Goal: Transaction & Acquisition: Purchase product/service

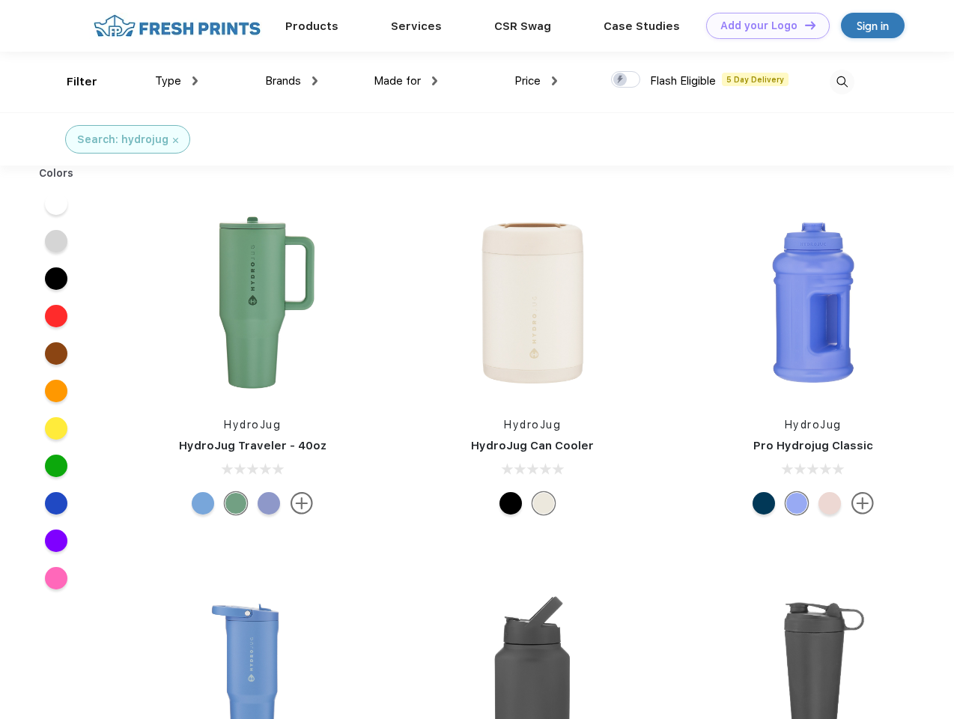
scroll to position [1, 0]
click at [762, 25] on link "Add your Logo Design Tool" at bounding box center [768, 26] width 124 height 26
click at [0, 0] on div "Design Tool" at bounding box center [0, 0] width 0 height 0
click at [804, 25] on link "Add your Logo Design Tool" at bounding box center [768, 26] width 124 height 26
click at [72, 82] on div "Filter" at bounding box center [82, 81] width 31 height 17
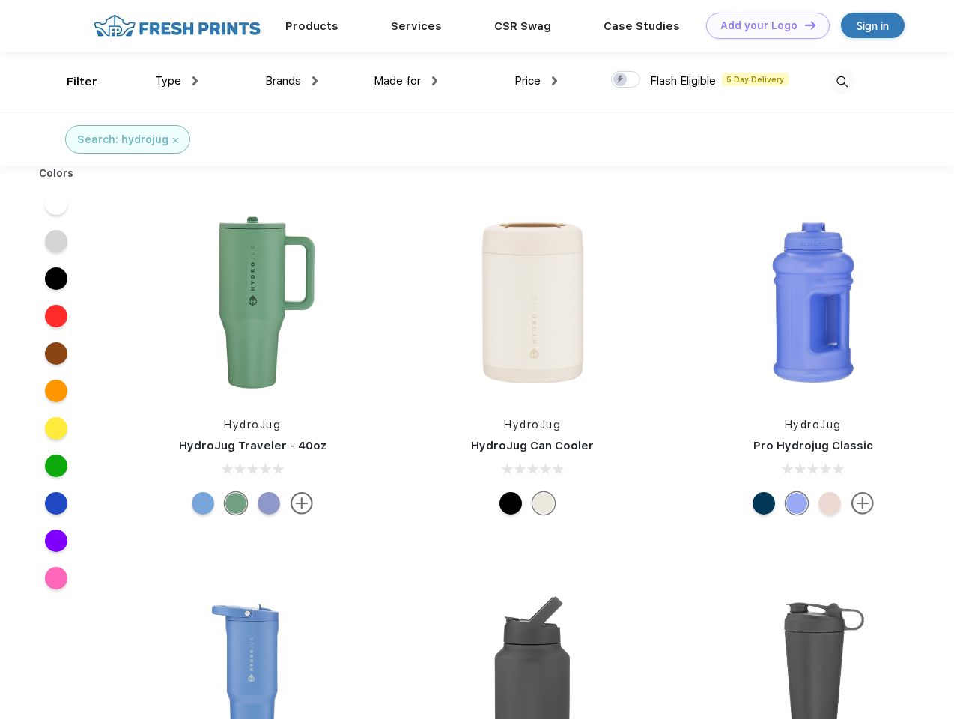
click at [177, 81] on span "Type" at bounding box center [168, 80] width 26 height 13
click at [291, 81] on span "Brands" at bounding box center [283, 80] width 36 height 13
click at [406, 81] on span "Made for" at bounding box center [397, 80] width 47 height 13
click at [536, 81] on span "Price" at bounding box center [527, 80] width 26 height 13
click at [626, 80] on div at bounding box center [625, 79] width 29 height 16
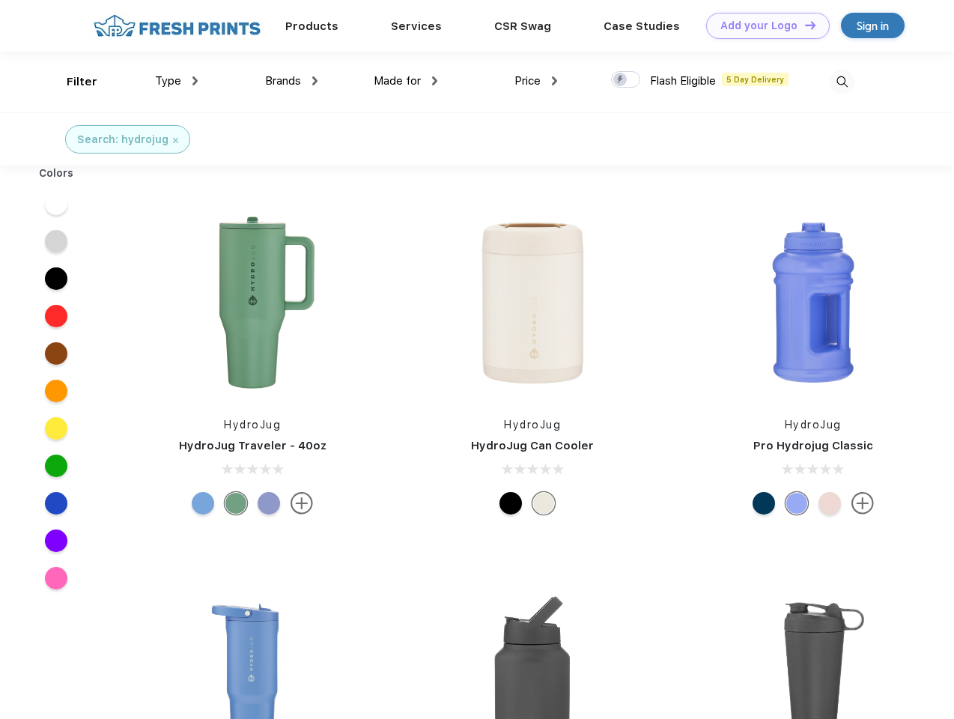
click at [621, 80] on input "checkbox" at bounding box center [616, 75] width 10 height 10
click at [842, 82] on img at bounding box center [842, 82] width 25 height 25
